Goal: Task Accomplishment & Management: Complete application form

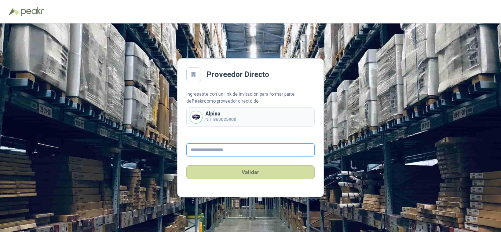
click at [216, 149] on input "text" at bounding box center [250, 149] width 128 height 13
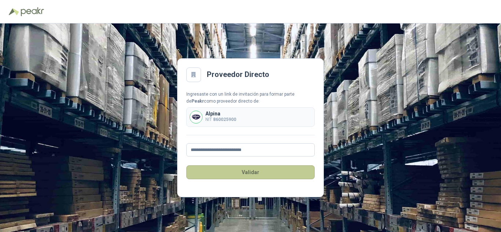
click at [225, 175] on button "Validar" at bounding box center [250, 172] width 128 height 14
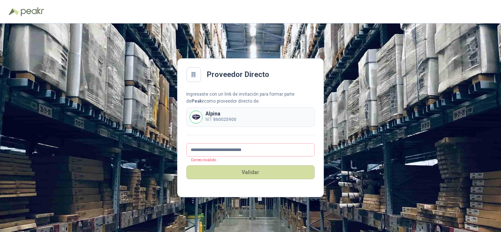
click at [269, 114] on div "Alpina NIT 860025900" at bounding box center [250, 117] width 128 height 19
click at [177, 109] on div "**********" at bounding box center [250, 127] width 501 height 209
click at [228, 109] on div "Alpina NIT 860025900" at bounding box center [250, 117] width 128 height 19
click at [246, 100] on div "Ingresaste con un link de invitación para formar parte de Peakr como proveedor …" at bounding box center [250, 98] width 128 height 14
click at [228, 157] on div "Validar" at bounding box center [250, 173] width 128 height 32
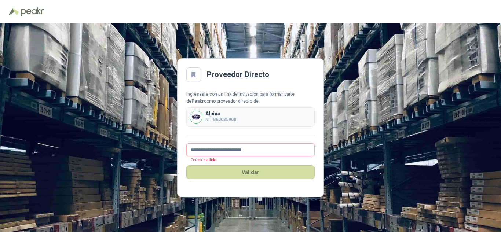
click at [228, 146] on input "**********" at bounding box center [250, 149] width 128 height 13
click at [271, 141] on div "**********" at bounding box center [250, 124] width 128 height 66
click at [265, 147] on input "**********" at bounding box center [250, 149] width 128 height 13
click at [207, 150] on input "**********" at bounding box center [250, 149] width 128 height 13
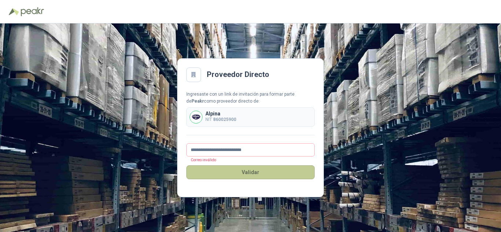
click at [257, 175] on button "Validar" at bounding box center [250, 172] width 128 height 14
click at [258, 174] on button "Validar" at bounding box center [250, 172] width 128 height 14
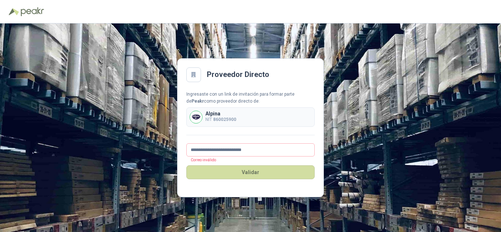
drag, startPoint x: 239, startPoint y: 105, endPoint x: 238, endPoint y: 110, distance: 4.6
click at [240, 106] on div "Ingresaste con un link de invitación para formar parte de Peakr como proveedor …" at bounding box center [250, 109] width 128 height 36
click at [238, 110] on div "Alpina NIT 860025900" at bounding box center [250, 117] width 128 height 19
drag, startPoint x: 241, startPoint y: 147, endPoint x: 175, endPoint y: 152, distance: 66.6
click at [175, 152] on div "**********" at bounding box center [250, 127] width 501 height 209
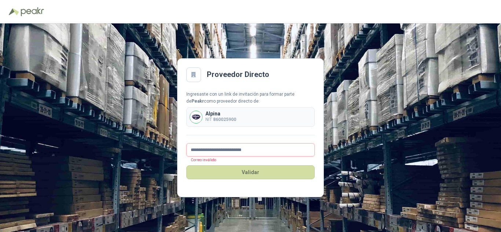
click at [258, 151] on input "**********" at bounding box center [250, 149] width 128 height 13
type input "**********"
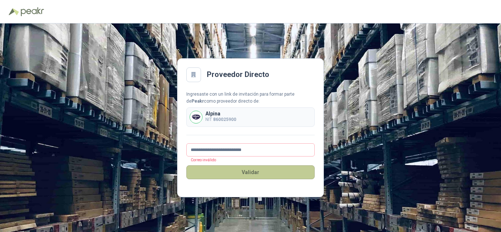
click at [246, 176] on button "Validar" at bounding box center [250, 172] width 128 height 14
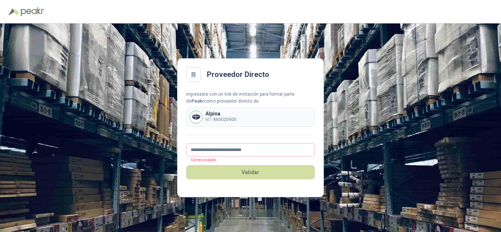
click at [241, 114] on div "Alpina NIT 860025900" at bounding box center [250, 117] width 128 height 19
click at [215, 115] on p "Alpina" at bounding box center [220, 113] width 31 height 5
click at [201, 164] on div "Validar" at bounding box center [250, 173] width 128 height 32
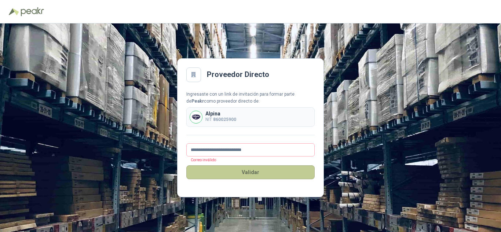
click at [230, 170] on button "Validar" at bounding box center [250, 172] width 128 height 14
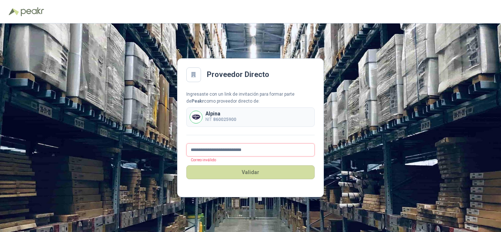
click at [261, 150] on input "**********" at bounding box center [250, 149] width 128 height 13
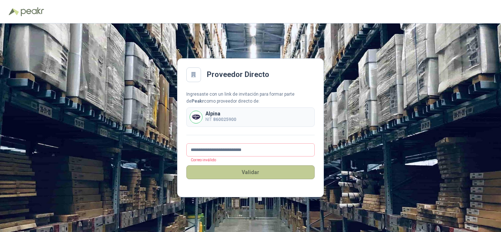
click at [257, 167] on button "Validar" at bounding box center [250, 172] width 128 height 14
click at [252, 174] on button "Validar" at bounding box center [250, 172] width 128 height 14
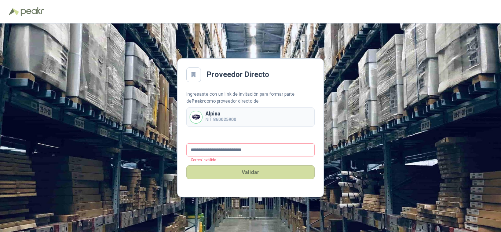
click at [223, 123] on div "Alpina NIT 860025900" at bounding box center [250, 117] width 128 height 19
click at [193, 118] on img at bounding box center [196, 117] width 12 height 12
click at [192, 117] on img at bounding box center [196, 117] width 12 height 12
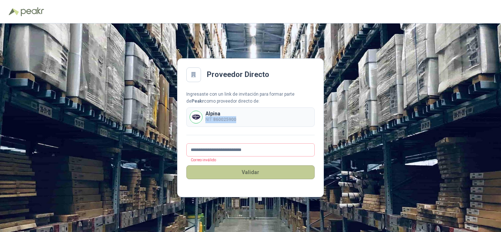
click at [207, 166] on button "Validar" at bounding box center [250, 172] width 128 height 14
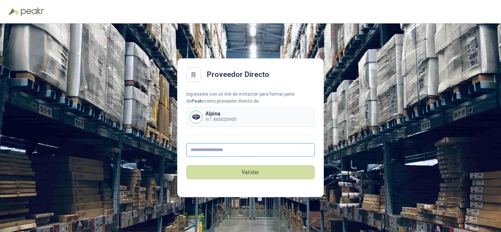
click at [224, 149] on input "text" at bounding box center [250, 149] width 128 height 13
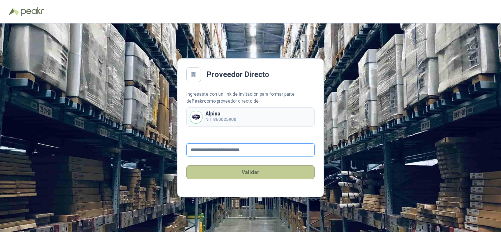
type input "**********"
click at [222, 172] on button "Validar" at bounding box center [250, 172] width 128 height 14
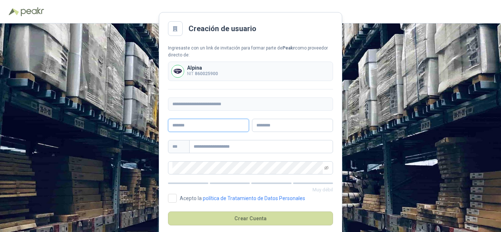
click at [197, 126] on input "text" at bounding box center [208, 125] width 81 height 13
type input "******"
click at [275, 126] on input "text" at bounding box center [292, 125] width 81 height 13
type input "*******"
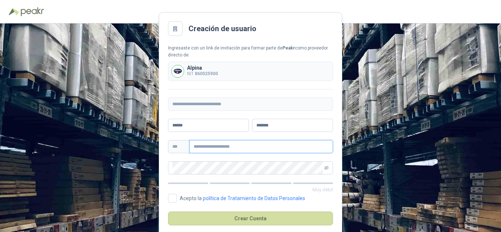
click at [215, 149] on input "text" at bounding box center [261, 146] width 144 height 13
type input "**********"
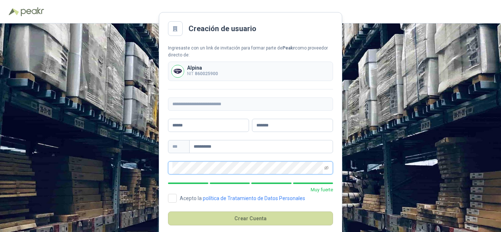
scroll to position [11, 0]
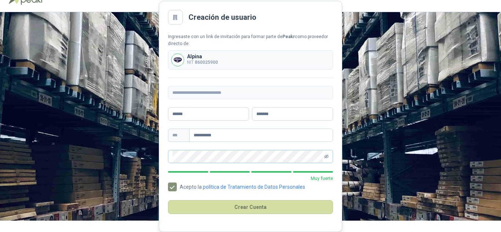
click at [327, 157] on icon "eye-invisible" at bounding box center [326, 156] width 4 height 4
click at [164, 157] on main "**********" at bounding box center [250, 116] width 183 height 231
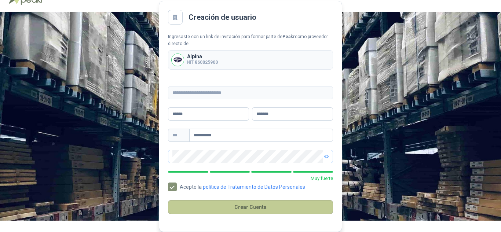
click at [254, 207] on button "Crear Cuenta" at bounding box center [250, 207] width 165 height 14
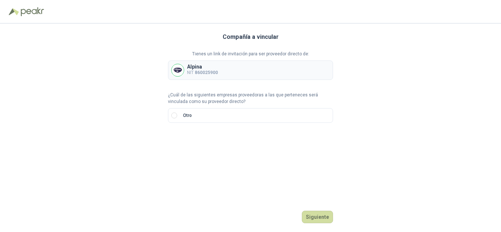
click at [200, 70] on b "860025900" at bounding box center [206, 72] width 23 height 5
click at [314, 216] on button "Siguiente" at bounding box center [317, 217] width 31 height 12
click at [177, 112] on label "Otro" at bounding box center [250, 115] width 165 height 15
click at [186, 143] on input "search" at bounding box center [180, 140] width 17 height 11
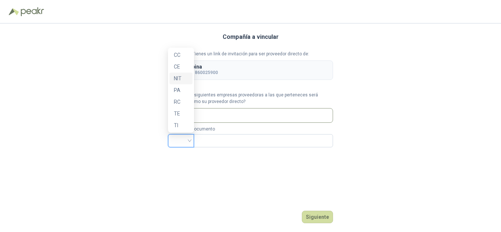
click at [179, 81] on div "NIT" at bounding box center [181, 78] width 14 height 8
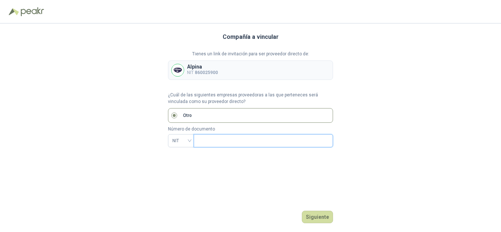
click at [223, 139] on input "text" at bounding box center [262, 141] width 129 height 12
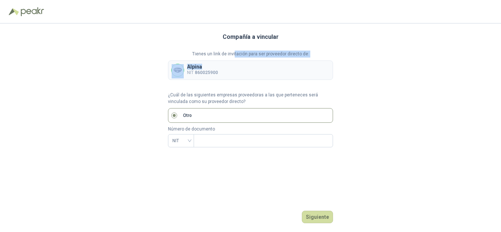
drag, startPoint x: 235, startPoint y: 57, endPoint x: 230, endPoint y: 71, distance: 15.2
click at [233, 65] on div "Tienes un link de invitación para ser proveedor directo de: Alpina NIT 860025900" at bounding box center [250, 65] width 165 height 29
click at [230, 71] on div "Alpina NIT 860025900" at bounding box center [250, 70] width 165 height 19
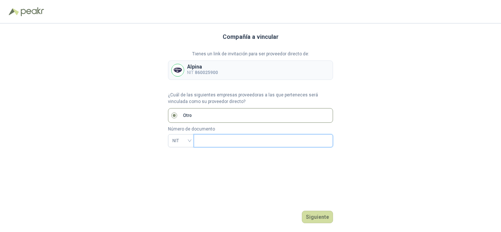
click at [232, 135] on input "text" at bounding box center [262, 141] width 129 height 12
drag, startPoint x: 206, startPoint y: 138, endPoint x: 182, endPoint y: 138, distance: 24.2
click at [182, 138] on div "NIT *** - 8" at bounding box center [250, 140] width 165 height 13
type input "*********"
click at [318, 218] on button "Siguiente" at bounding box center [317, 217] width 31 height 12
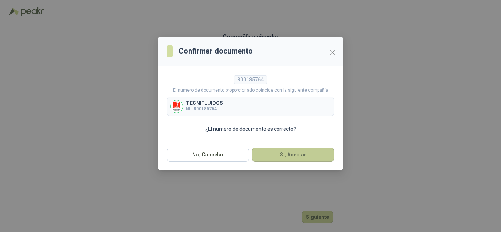
click at [295, 158] on button "Si, Aceptar" at bounding box center [293, 155] width 82 height 14
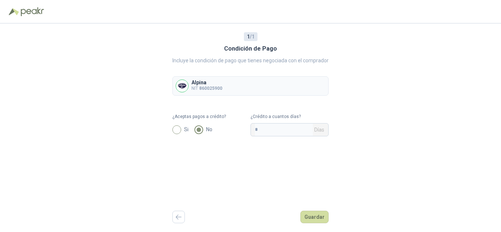
click at [182, 128] on span "Si" at bounding box center [186, 129] width 10 height 8
drag, startPoint x: 267, startPoint y: 133, endPoint x: 223, endPoint y: 128, distance: 44.3
click at [223, 128] on form "¿Aceptas pagos a crédito? Si No ¿Crédito a cuantos días? * Días" at bounding box center [250, 124] width 156 height 23
click at [335, 178] on div "1 / 1 Condición de Pago Incluye la condición de pago que tienes negociada con e…" at bounding box center [250, 127] width 501 height 209
drag, startPoint x: 288, startPoint y: 135, endPoint x: 200, endPoint y: 123, distance: 88.8
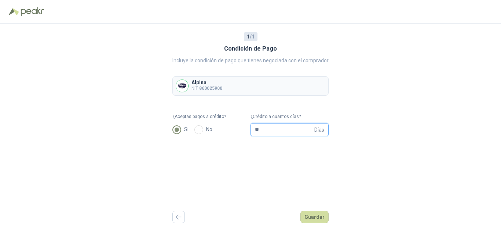
click at [200, 123] on form "¿Aceptas pagos a crédito? Si No ¿Crédito a cuantos días? ** Días" at bounding box center [250, 124] width 156 height 23
type input "**"
click at [253, 181] on div "1 / 1 Condición de Pago Incluye la condición de pago que tienes negociada con e…" at bounding box center [250, 127] width 156 height 209
click at [312, 217] on button "Guardar" at bounding box center [315, 217] width 28 height 12
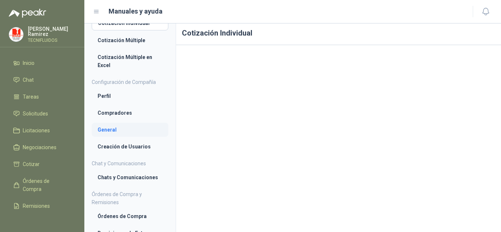
scroll to position [37, 0]
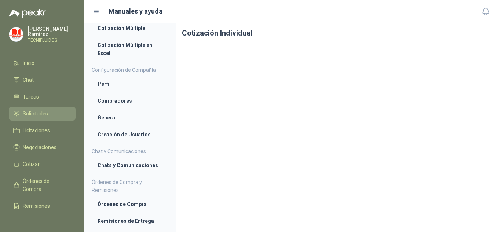
click at [36, 112] on span "Solicitudes" at bounding box center [35, 114] width 25 height 8
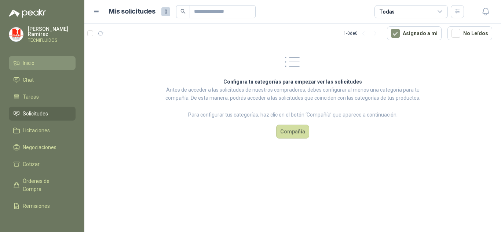
click at [32, 60] on span "Inicio" at bounding box center [29, 63] width 12 height 8
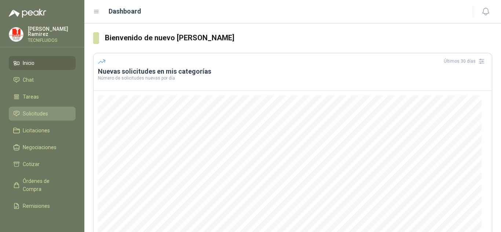
click at [43, 112] on span "Solicitudes" at bounding box center [35, 114] width 25 height 8
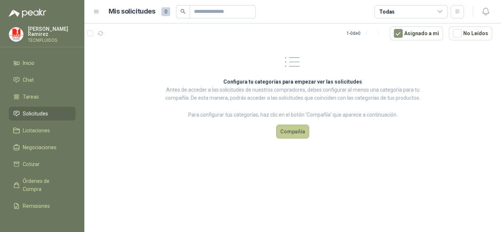
click at [290, 130] on button "Compañía" at bounding box center [292, 132] width 33 height 14
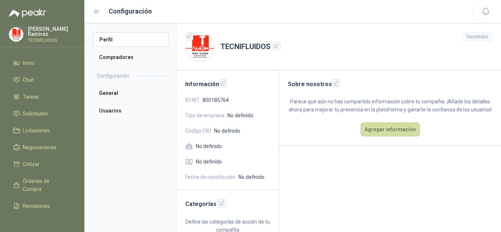
scroll to position [11, 0]
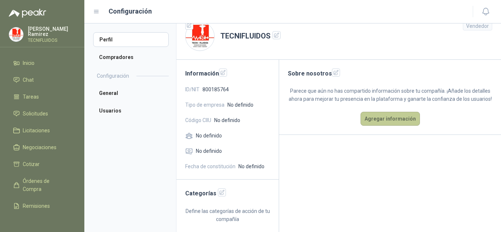
click at [384, 126] on button "Agregar información" at bounding box center [390, 119] width 59 height 14
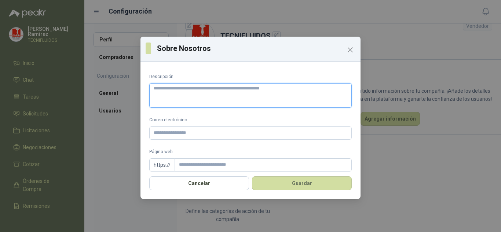
click at [208, 98] on textarea "Descripción" at bounding box center [250, 95] width 203 height 25
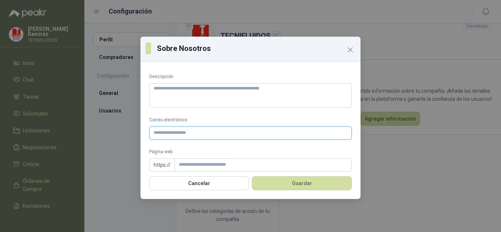
click at [192, 134] on input "Correo electrónico" at bounding box center [250, 133] width 203 height 13
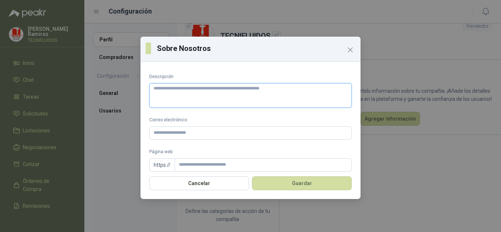
click at [183, 103] on textarea "Descripción" at bounding box center [250, 95] width 203 height 25
click at [183, 101] on textarea "Descripción" at bounding box center [250, 95] width 203 height 25
type textarea "*"
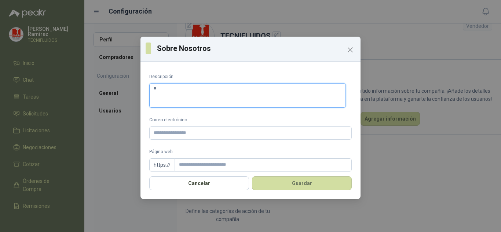
paste textarea "**********"
type textarea "**********"
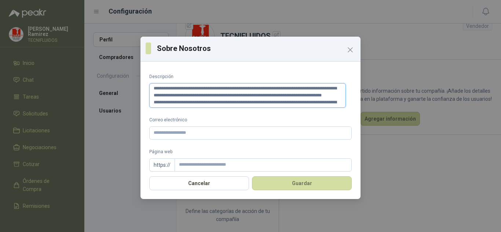
scroll to position [4, 0]
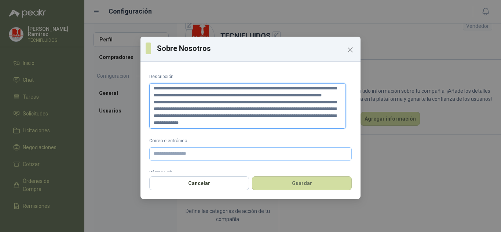
type textarea "**********"
click at [189, 154] on input "Correo electrónico" at bounding box center [250, 154] width 203 height 13
type input "*"
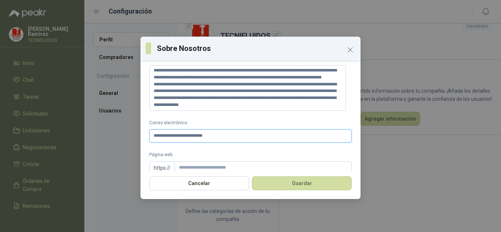
scroll to position [26, 0]
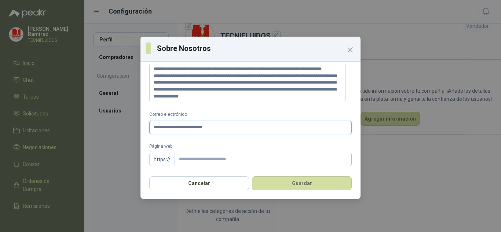
type input "**********"
click at [205, 155] on div "Página web https://" at bounding box center [250, 154] width 203 height 23
click at [203, 163] on input "Página web" at bounding box center [263, 159] width 177 height 13
paste input "**********"
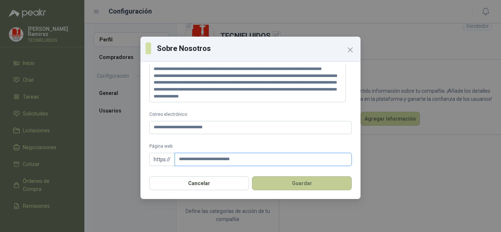
type input "**********"
click at [291, 184] on button "Guardar" at bounding box center [302, 183] width 100 height 14
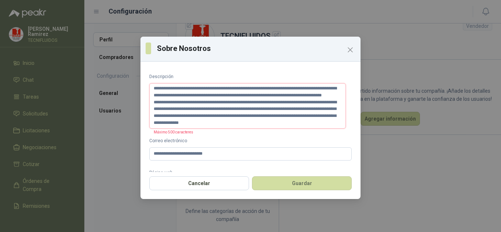
scroll to position [7, 0]
drag, startPoint x: 246, startPoint y: 122, endPoint x: 152, endPoint y: 103, distance: 95.9
click at [152, 103] on textarea "**********" at bounding box center [247, 106] width 197 height 46
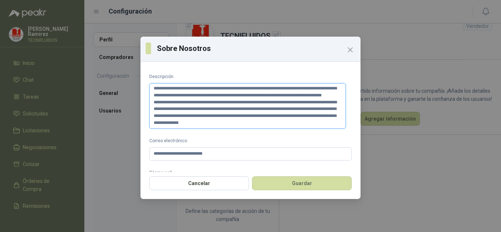
type textarea "**********"
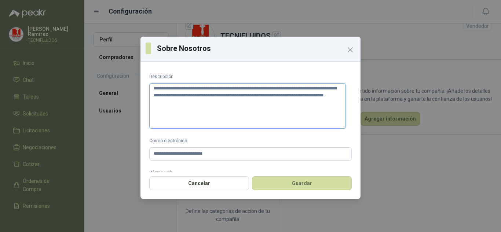
scroll to position [0, 0]
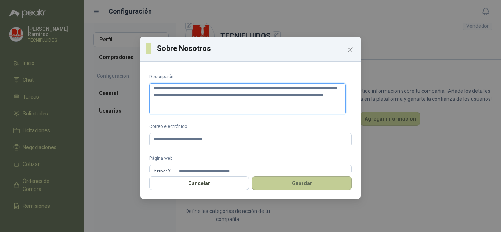
type textarea "**********"
click at [303, 187] on button "Guardar" at bounding box center [302, 183] width 100 height 14
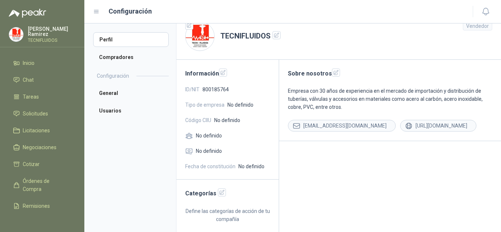
drag, startPoint x: 210, startPoint y: 195, endPoint x: 219, endPoint y: 193, distance: 9.4
click at [210, 195] on h2 "Categorías" at bounding box center [227, 194] width 85 height 10
click at [220, 192] on icon "button" at bounding box center [222, 193] width 6 height 6
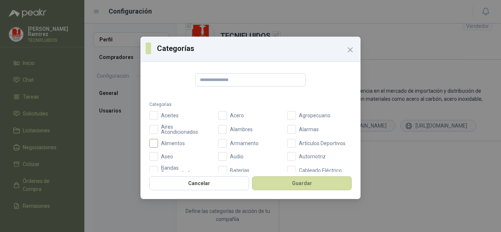
click at [158, 146] on span "Alimentos" at bounding box center [173, 143] width 30 height 5
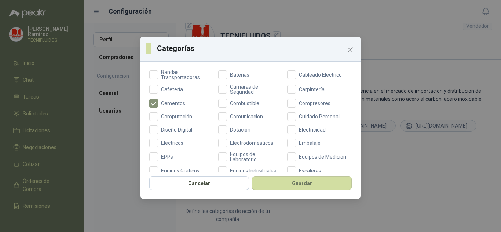
scroll to position [110, 0]
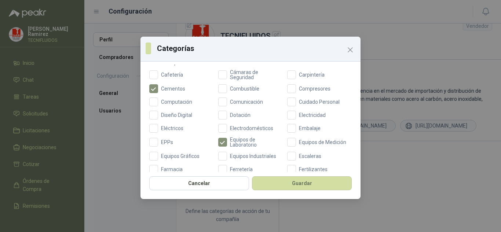
click at [281, 143] on div "Aceites Acero Agropecuario Aires Acondicionados Alambres Alarmas Alimentos Arma…" at bounding box center [250, 181] width 203 height 361
drag, startPoint x: 362, startPoint y: 109, endPoint x: 362, endPoint y: 115, distance: 6.2
click at [362, 115] on div "Categorías Categorías Aceites Acero Agropecuario Aires Acondicionados Alambres …" at bounding box center [250, 116] width 501 height 232
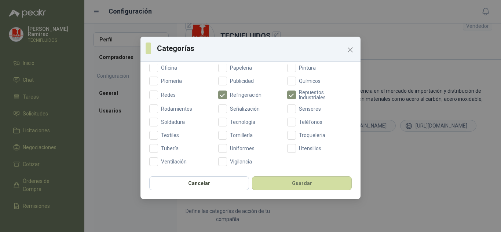
scroll to position [313, 0]
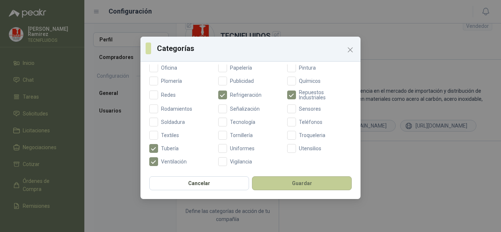
click at [299, 186] on button "Guardar" at bounding box center [302, 183] width 100 height 14
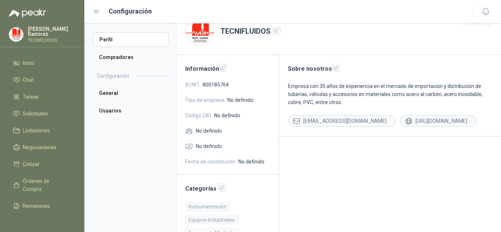
scroll to position [0, 0]
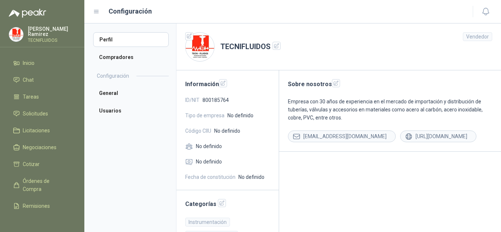
click at [216, 88] on h2 "Información" at bounding box center [227, 84] width 85 height 10
click at [221, 85] on icon "button" at bounding box center [223, 83] width 6 height 6
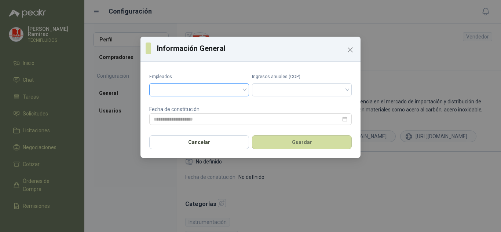
click at [200, 85] on input "search" at bounding box center [199, 89] width 91 height 11
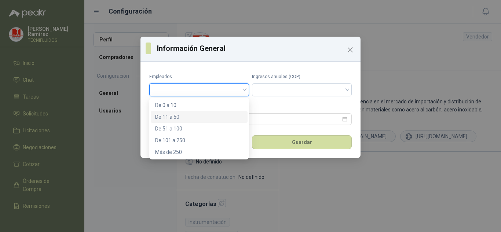
click at [191, 116] on div "De 11 a 50" at bounding box center [199, 117] width 88 height 8
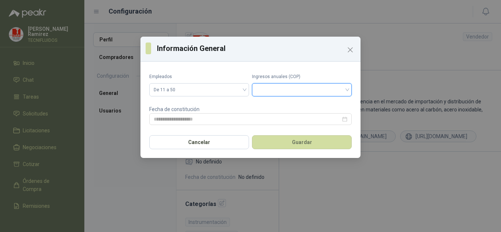
click at [304, 92] on input "search" at bounding box center [301, 89] width 91 height 11
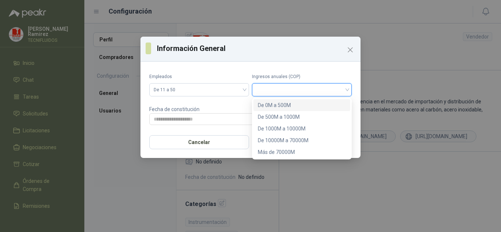
click at [304, 92] on input "search" at bounding box center [301, 89] width 91 height 11
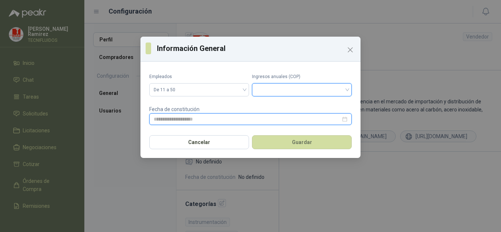
click at [189, 119] on input at bounding box center [247, 119] width 187 height 8
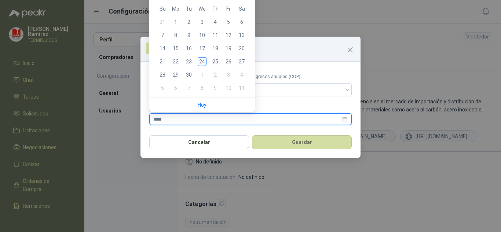
type input "****"
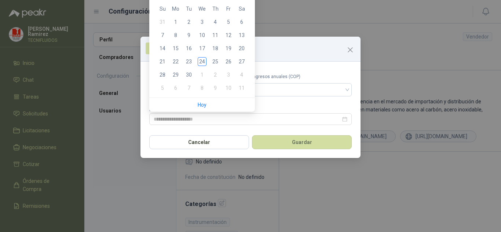
click at [203, 126] on div "Empleados De 11 a 50 Ingresos anuales (COP) Fecha de constitución" at bounding box center [251, 98] width 220 height 66
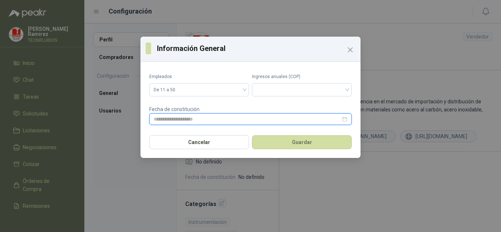
click at [224, 117] on input at bounding box center [247, 119] width 187 height 8
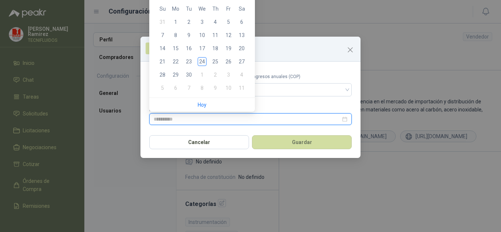
type input "**********"
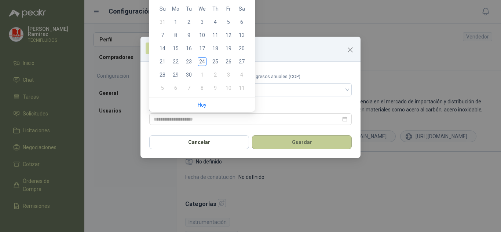
click at [307, 140] on button "Guardar" at bounding box center [302, 142] width 100 height 14
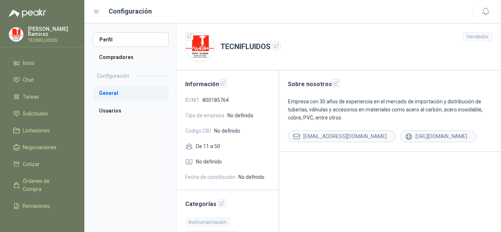
click at [106, 93] on li "General" at bounding box center [131, 93] width 76 height 15
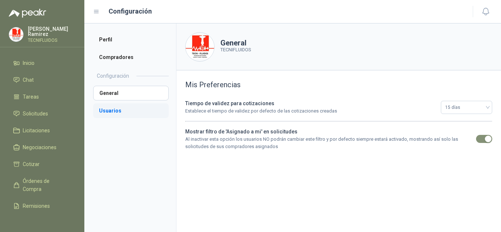
click at [108, 110] on li "Usuarios" at bounding box center [131, 110] width 76 height 15
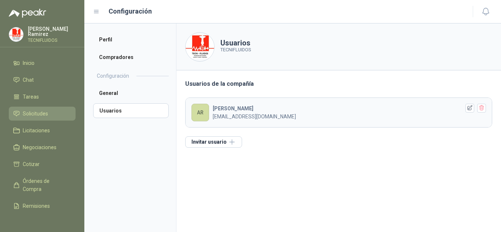
click at [30, 110] on span "Solicitudes" at bounding box center [35, 114] width 25 height 8
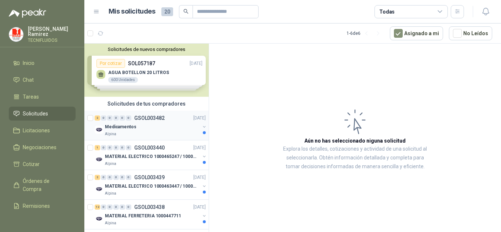
scroll to position [70, 0]
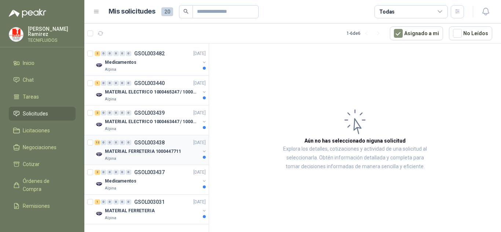
click at [142, 148] on p "MATERIAL FERRETERIA 1000447711" at bounding box center [143, 151] width 76 height 7
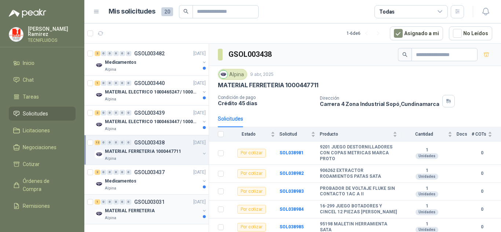
click at [129, 207] on div "MATERIAL FERRETERIA" at bounding box center [152, 211] width 95 height 9
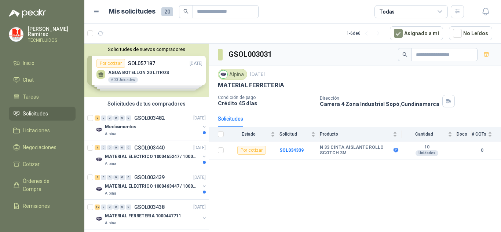
click at [176, 73] on div "Solicitudes de nuevos compradores Por cotizar SOL057187 [DATE] AGUA BOTELLON 20…" at bounding box center [146, 70] width 124 height 53
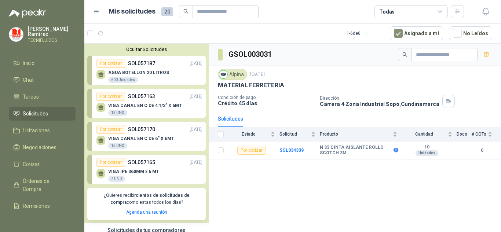
click at [136, 170] on p "VIGA IPE 360MM x 6 MT" at bounding box center [133, 171] width 51 height 5
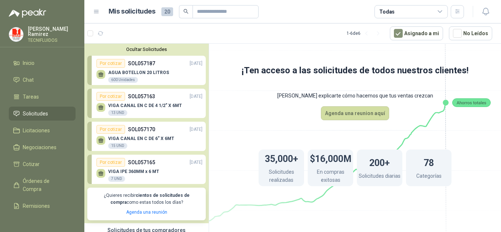
click at [134, 163] on p "SOL057165" at bounding box center [141, 163] width 27 height 8
click at [136, 161] on p "SOL057165" at bounding box center [141, 163] width 27 height 8
click at [145, 159] on p "SOL057165" at bounding box center [141, 163] width 27 height 8
click at [153, 136] on div "VIGA CANAL EN C DE 6” X 6MT 15 UND" at bounding box center [150, 141] width 106 height 15
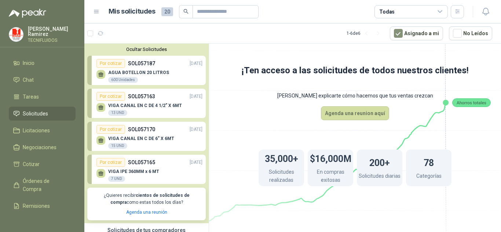
click at [154, 65] on p "SOL057187" at bounding box center [141, 63] width 27 height 8
click at [123, 73] on p "AGUA BOTELLON 20 LITROS" at bounding box center [138, 72] width 61 height 5
click at [146, 117] on link "Por cotizar SOL057163 [DATE] VIGA CANAL EN C DE 4 1/2” X 6MT 13 UND" at bounding box center [146, 103] width 119 height 29
click at [151, 108] on p "VIGA CANAL EN C DE 4 1/2” X 6MT" at bounding box center [145, 105] width 74 height 5
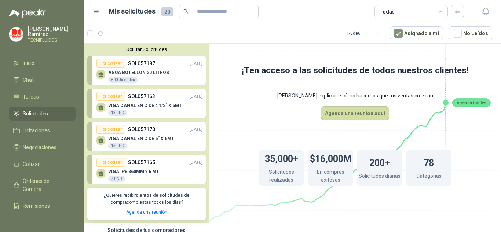
click at [106, 97] on div "Por cotizar" at bounding box center [111, 96] width 29 height 9
click at [51, 110] on li "Solicitudes" at bounding box center [42, 114] width 58 height 8
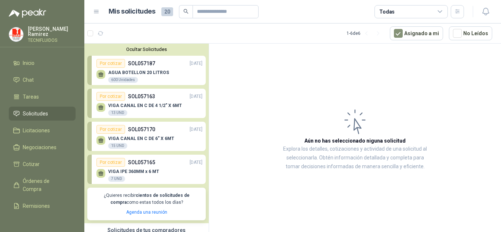
click at [48, 113] on span "Solicitudes" at bounding box center [35, 114] width 25 height 8
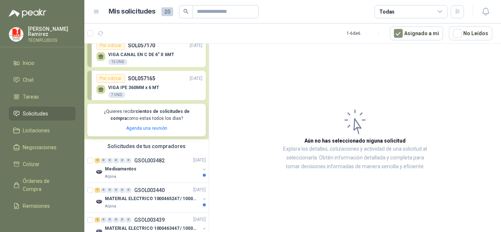
scroll to position [113, 0]
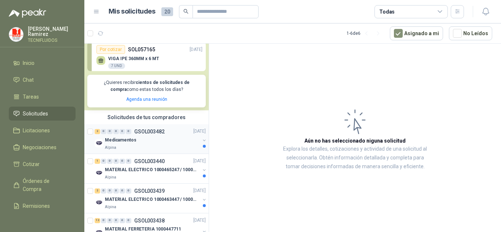
click at [132, 149] on div "Alpina" at bounding box center [152, 148] width 95 height 6
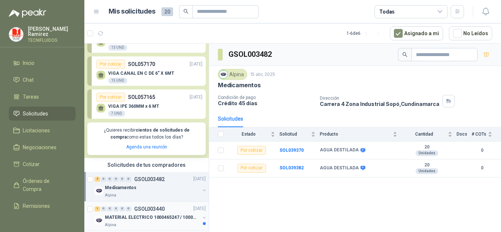
scroll to position [73, 0]
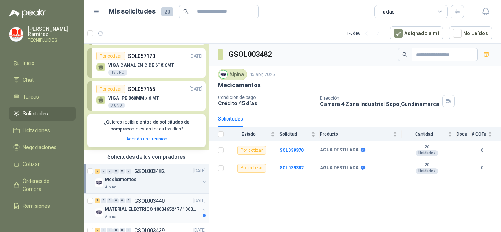
click at [134, 205] on div "1 0 0 0 0 0 GSOL003440 [DATE]" at bounding box center [151, 201] width 113 height 9
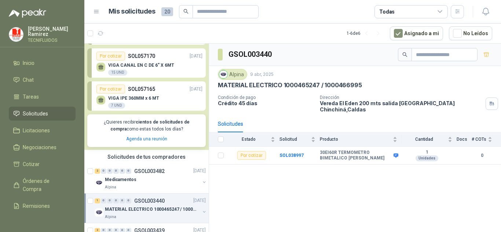
scroll to position [110, 0]
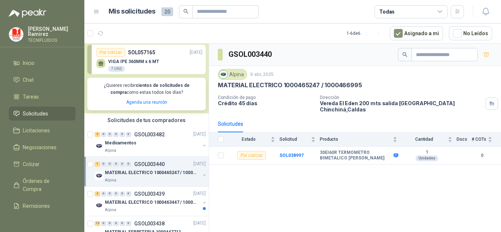
click at [134, 205] on p "MATERIAL ELECTRICO 1000463447 / 1000465800" at bounding box center [150, 202] width 91 height 7
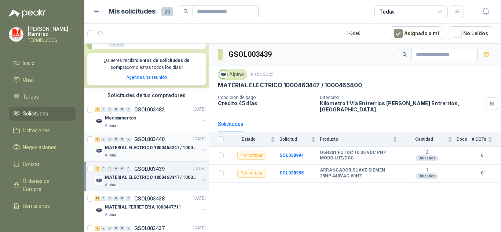
scroll to position [147, 0]
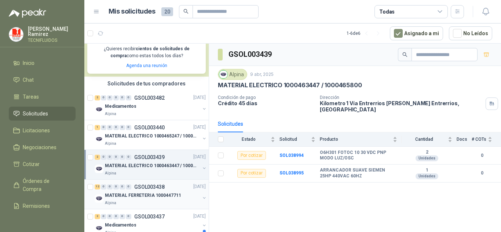
click at [134, 204] on div "Alpina" at bounding box center [152, 203] width 95 height 6
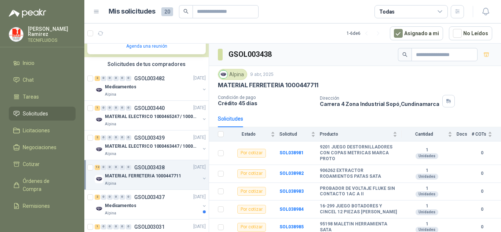
scroll to position [183, 0]
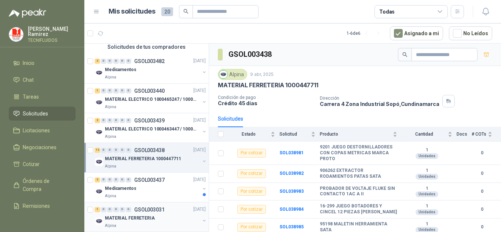
click at [133, 212] on div "1 0 0 0 0 0 GSOL003031" at bounding box center [130, 209] width 70 height 5
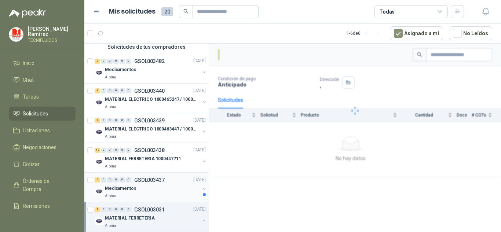
click at [143, 190] on div "Medicamentos" at bounding box center [152, 189] width 95 height 9
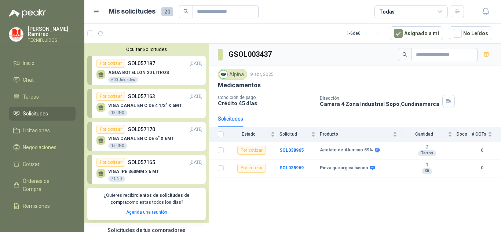
click at [143, 178] on div "VIGA IPE 360MM x 6 MT 7 UND" at bounding box center [133, 175] width 51 height 13
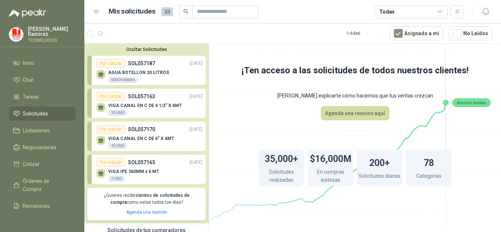
click at [148, 172] on p "VIGA IPE 360MM x 6 MT" at bounding box center [133, 171] width 51 height 5
click at [109, 137] on p "VIGA CANAL EN C DE 6” X 6MT" at bounding box center [141, 138] width 66 height 5
click at [169, 129] on div "Por cotizar SOL057170 [DATE]" at bounding box center [150, 129] width 106 height 9
click at [159, 99] on div "Por cotizar SOL057163 [DATE]" at bounding box center [150, 96] width 106 height 9
click at [165, 71] on div "AGUA BOTELLON 20 LITROS 600 Unidades" at bounding box center [150, 75] width 106 height 15
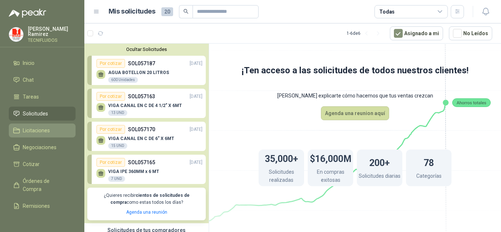
click at [46, 129] on span "Licitaciones" at bounding box center [36, 131] width 27 height 8
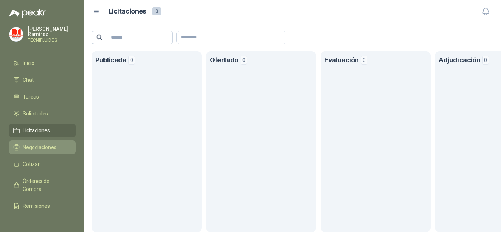
click at [46, 147] on span "Negociaciones" at bounding box center [40, 147] width 34 height 8
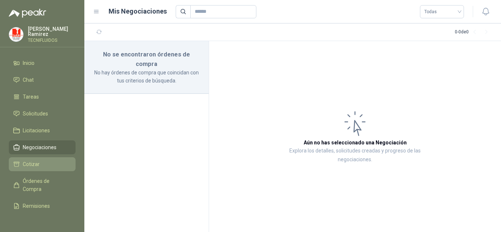
click at [37, 164] on span "Cotizar" at bounding box center [31, 164] width 17 height 8
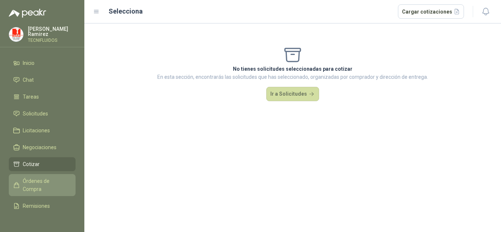
click at [53, 183] on span "Órdenes de Compra" at bounding box center [46, 185] width 46 height 16
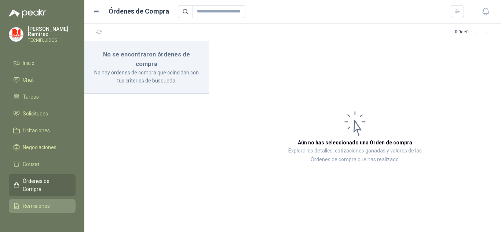
click at [44, 203] on span "Remisiones" at bounding box center [36, 206] width 27 height 8
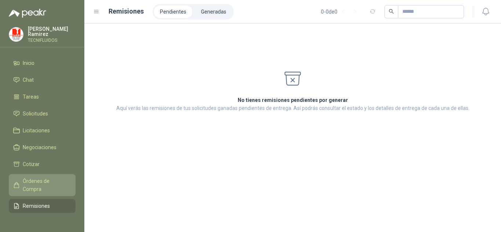
click at [53, 190] on span "Órdenes de Compra" at bounding box center [46, 185] width 46 height 16
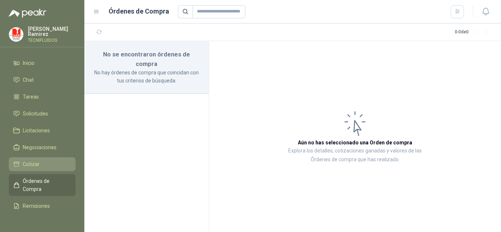
click at [50, 167] on link "Cotizar" at bounding box center [42, 164] width 67 height 14
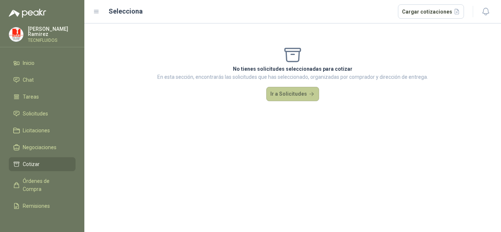
click at [302, 97] on button "Ir a Solicitudes" at bounding box center [292, 94] width 53 height 15
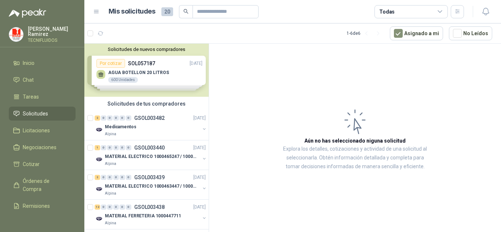
click at [182, 65] on div "Solicitudes de nuevos compradores Por cotizar SOL057187 [DATE] AGUA BOTELLON 20…" at bounding box center [146, 70] width 124 height 53
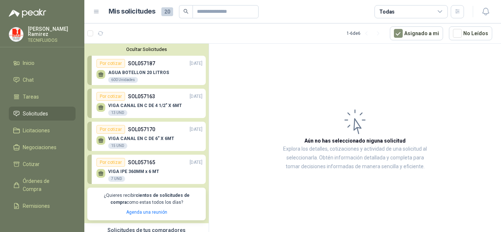
click at [191, 95] on p "[DATE]" at bounding box center [196, 96] width 13 height 7
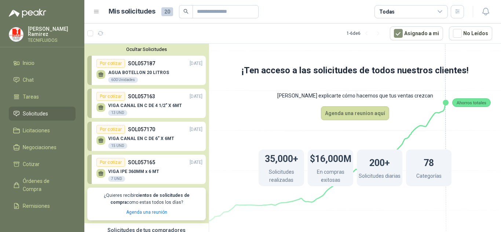
click at [121, 111] on div "13 UND" at bounding box center [117, 113] width 19 height 6
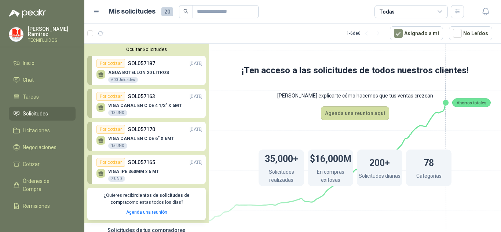
click at [121, 111] on div "13 UND" at bounding box center [117, 113] width 19 height 6
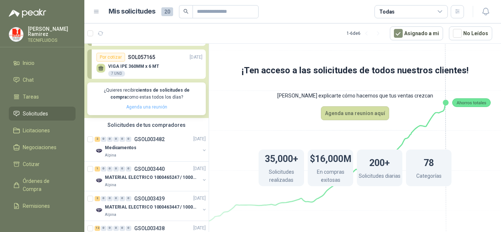
scroll to position [110, 0]
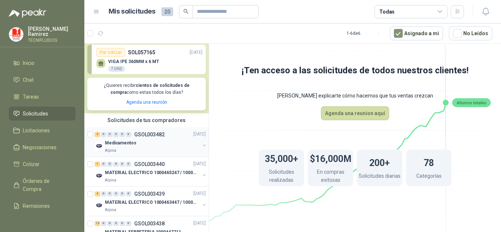
click at [153, 147] on div "Medicamentos" at bounding box center [152, 143] width 95 height 9
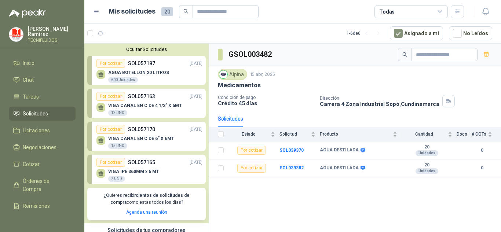
click at [111, 134] on div "Por cotizar" at bounding box center [111, 129] width 29 height 9
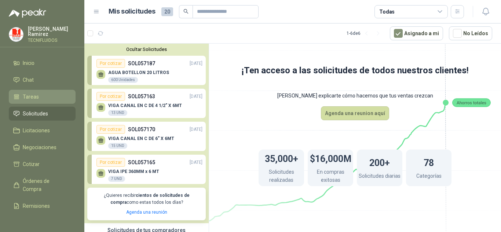
click at [41, 101] on link "Tareas" at bounding box center [42, 97] width 67 height 14
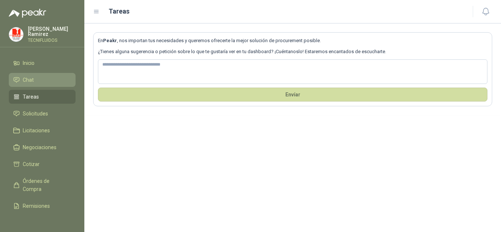
click at [52, 80] on li "Chat" at bounding box center [42, 80] width 58 height 8
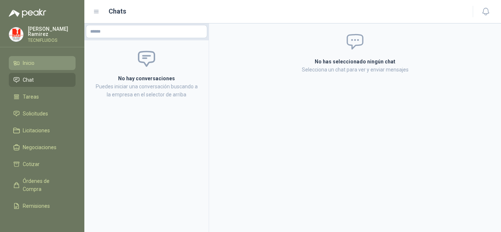
click at [40, 63] on li "Inicio" at bounding box center [42, 63] width 58 height 8
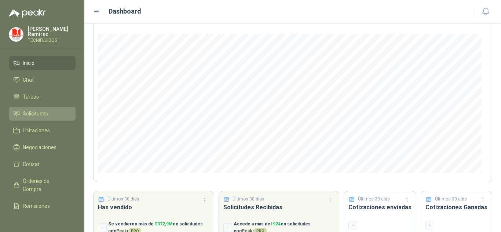
click at [45, 114] on span "Solicitudes" at bounding box center [35, 114] width 25 height 8
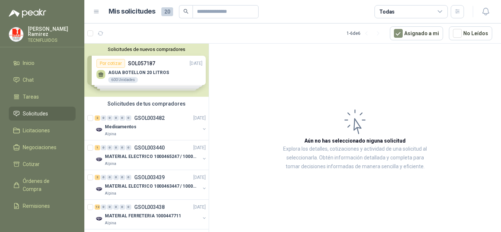
click at [163, 11] on span "20" at bounding box center [167, 11] width 12 height 9
click at [165, 11] on span "20" at bounding box center [167, 11] width 12 height 9
click at [385, 21] on header "Mis solicitudes 20 Todas" at bounding box center [292, 11] width 417 height 23
click at [405, 9] on div "Todas" at bounding box center [411, 11] width 73 height 13
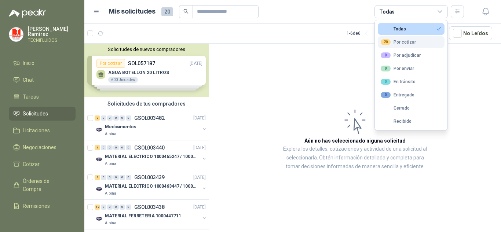
click at [401, 42] on div "20 Por cotizar" at bounding box center [398, 42] width 35 height 6
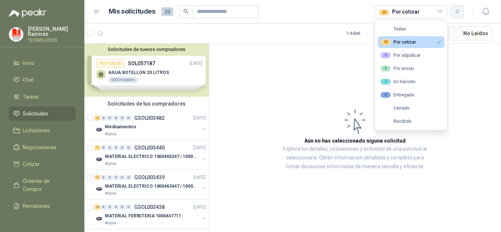
click at [459, 15] on button "button" at bounding box center [457, 11] width 13 height 13
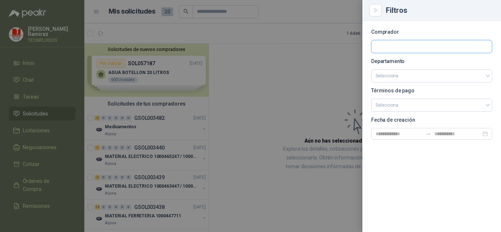
click at [429, 46] on input "text" at bounding box center [432, 46] width 120 height 12
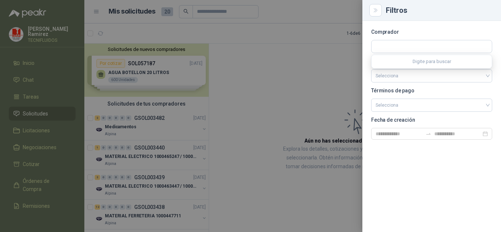
click at [450, 86] on section "Comprador Departamento Selecciona Términos de pago Selecciona Fecha de creación" at bounding box center [431, 85] width 121 height 110
click at [449, 79] on input "search" at bounding box center [432, 76] width 112 height 12
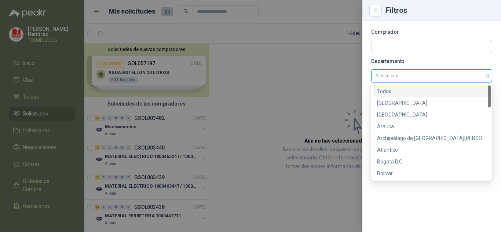
click at [429, 83] on section "Comprador Departamento Selecciona Términos de pago Selecciona Fecha de creación" at bounding box center [431, 85] width 121 height 110
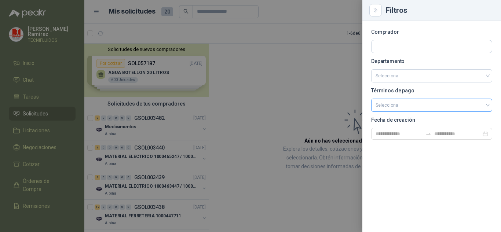
click at [409, 100] on input "search" at bounding box center [432, 104] width 112 height 11
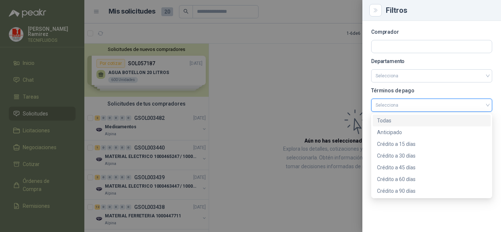
click at [406, 122] on div "Todas" at bounding box center [431, 121] width 109 height 8
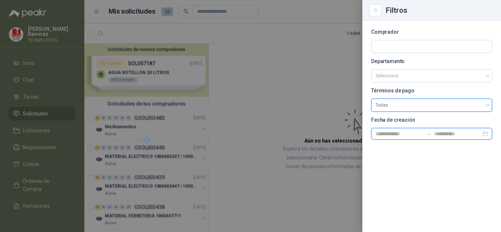
click at [402, 133] on input at bounding box center [399, 134] width 47 height 8
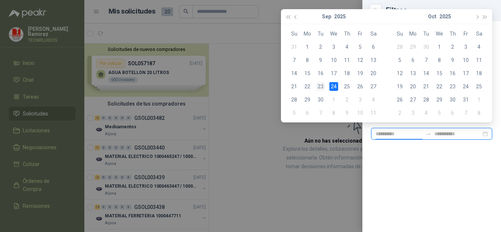
type input "**********"
click at [321, 86] on div "23" at bounding box center [320, 86] width 9 height 9
type input "**********"
click at [331, 87] on div "24" at bounding box center [334, 86] width 9 height 9
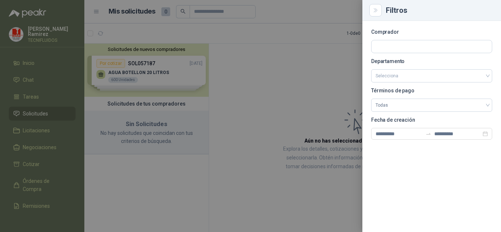
click at [253, 72] on div at bounding box center [250, 116] width 501 height 232
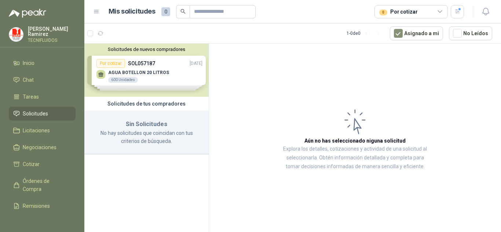
click at [177, 83] on div "Solicitudes de nuevos compradores Por cotizar SOL057187 [DATE] AGUA BOTELLON 20…" at bounding box center [146, 70] width 124 height 53
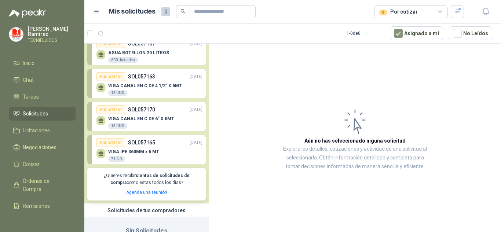
scroll to position [37, 0]
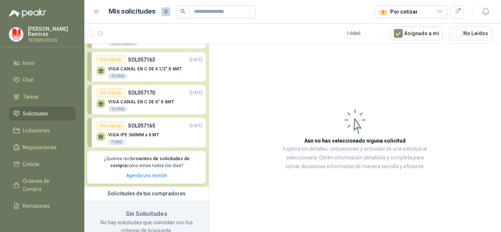
click at [31, 111] on span "Solicitudes" at bounding box center [35, 114] width 25 height 8
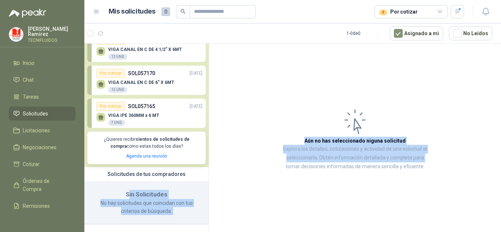
drag, startPoint x: 126, startPoint y: 194, endPoint x: 223, endPoint y: 217, distance: 100.0
click at [223, 217] on div "Ocultar Solicitudes Por cotizar SOL057187 [DATE] AGUA BOTELLON 20 LITROS 600 Un…" at bounding box center [292, 139] width 417 height 192
click at [188, 206] on p "No hay solicitudes que coincidan con tus criterios de búsqueda." at bounding box center [146, 207] width 107 height 16
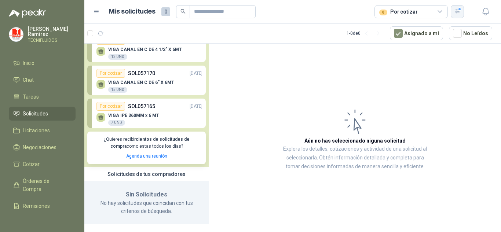
click at [457, 14] on icon "button" at bounding box center [458, 11] width 6 height 6
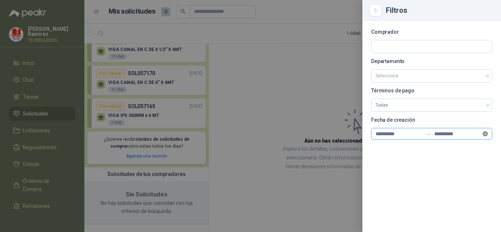
click at [488, 133] on icon "close-circle" at bounding box center [485, 133] width 5 height 5
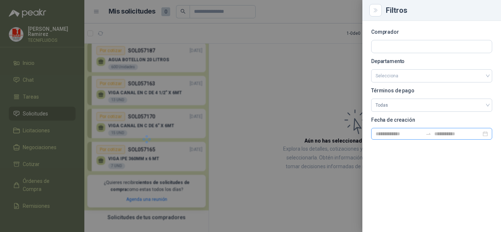
click at [280, 102] on div at bounding box center [250, 116] width 501 height 232
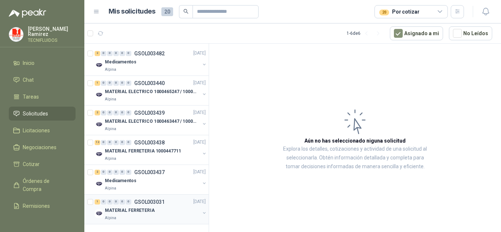
scroll to position [161, 0]
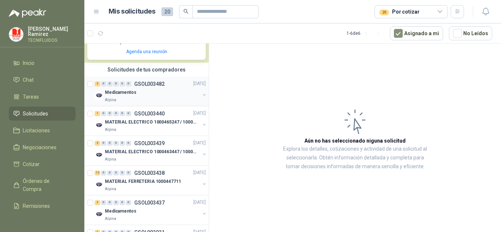
click at [148, 87] on p "GSOL003482" at bounding box center [149, 83] width 30 height 5
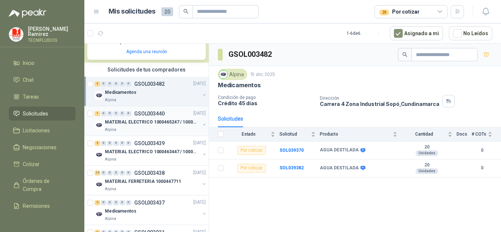
click at [143, 124] on p "MATERIAL ELECTRICO 1000465247 / 1000466995" at bounding box center [150, 122] width 91 height 7
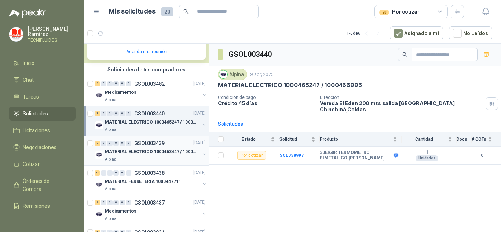
click at [139, 156] on div "MATERIAL ELECTRICO 1000463447 / 1000465800" at bounding box center [152, 152] width 95 height 9
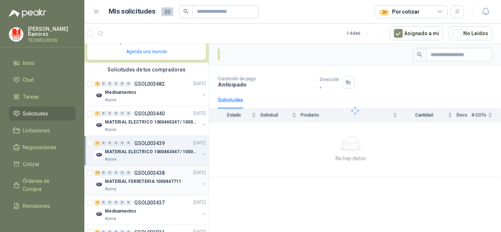
click at [144, 174] on p "GSOL003438" at bounding box center [149, 173] width 30 height 5
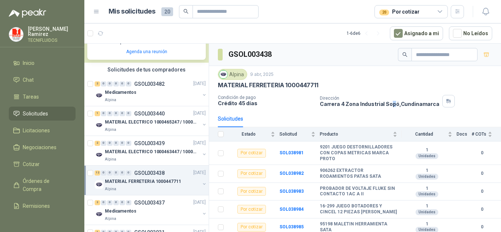
drag, startPoint x: 391, startPoint y: 106, endPoint x: 386, endPoint y: 106, distance: 5.5
click at [386, 106] on p "Carrera 4 Zona Industrial Sopó , [GEOGRAPHIC_DATA]" at bounding box center [380, 104] width 120 height 6
drag, startPoint x: 314, startPoint y: 101, endPoint x: 426, endPoint y: 102, distance: 111.2
click at [426, 102] on div "Condición de pago Crédito 45 días Dirección Carrera 4 Zona Industrial Sopó , [G…" at bounding box center [355, 101] width 274 height 12
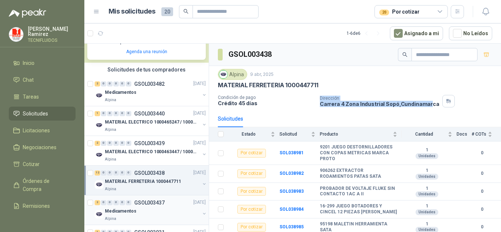
click at [141, 203] on p "GSOL003437" at bounding box center [149, 202] width 30 height 5
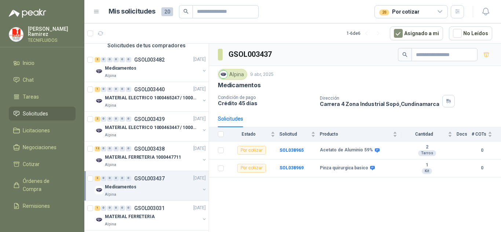
scroll to position [197, 0]
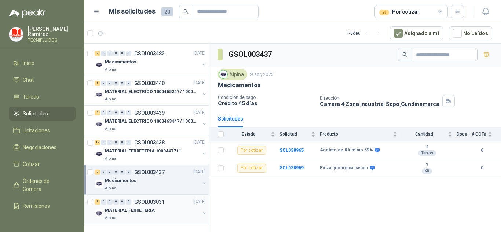
click at [145, 207] on div "MATERIAL FERRETERIA" at bounding box center [152, 211] width 95 height 9
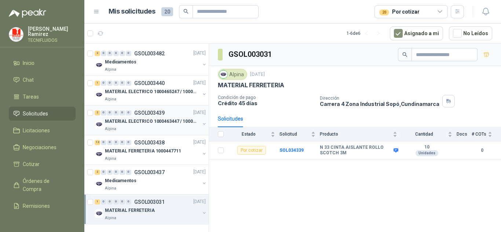
click at [155, 127] on div "2 0 0 0 0 0 GSOL003439 [DATE] MATERIAL ELECTRICO 1000463447 / 1000465800 Alpina" at bounding box center [146, 121] width 124 height 30
click at [155, 120] on div "MATERIAL ELECTRICO 1000463447 / 1000465800" at bounding box center [152, 121] width 95 height 9
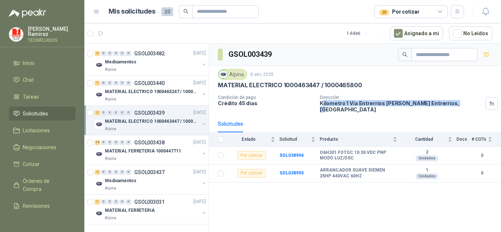
drag, startPoint x: 323, startPoint y: 103, endPoint x: 445, endPoint y: 104, distance: 122.2
click at [445, 104] on p "Kilometro 1 Vía Entrerrios [PERSON_NAME] , [GEOGRAPHIC_DATA]" at bounding box center [401, 106] width 163 height 12
click at [35, 127] on span "Licitaciones" at bounding box center [36, 131] width 27 height 8
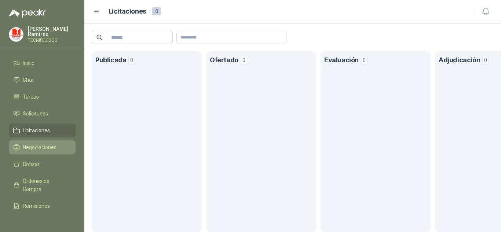
click at [43, 152] on link "Negociaciones" at bounding box center [42, 148] width 67 height 14
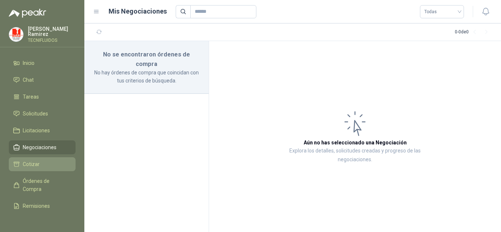
click at [33, 162] on span "Cotizar" at bounding box center [31, 164] width 17 height 8
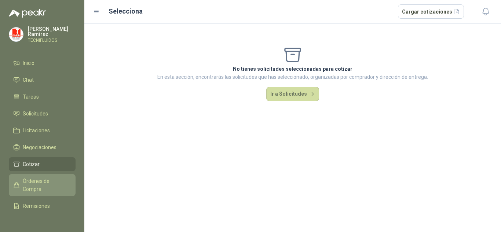
click at [41, 177] on span "Órdenes de Compra" at bounding box center [46, 185] width 46 height 16
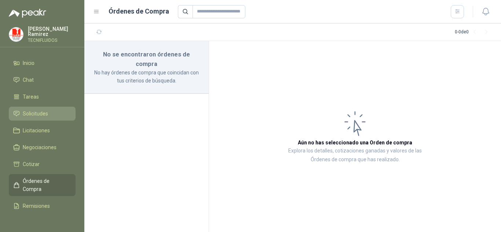
click at [37, 110] on span "Solicitudes" at bounding box center [35, 114] width 25 height 8
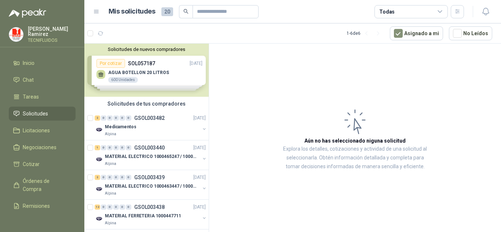
click at [175, 63] on div "Solicitudes de nuevos compradores Por cotizar SOL057187 [DATE] AGUA BOTELLON 20…" at bounding box center [146, 70] width 124 height 53
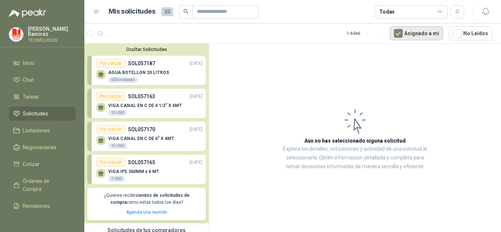
click at [433, 34] on button "Asignado a mi" at bounding box center [416, 33] width 53 height 14
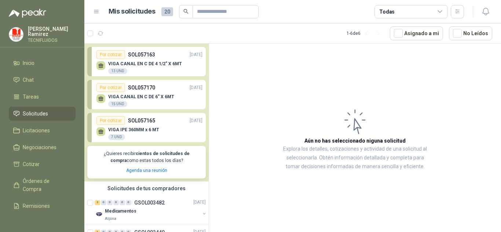
scroll to position [37, 0]
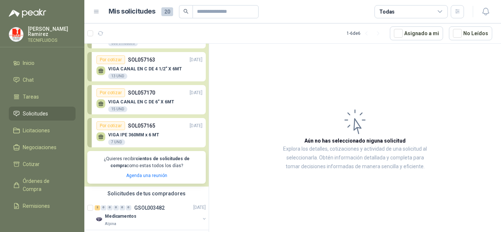
click at [142, 69] on p "VIGA CANAL EN C DE 4 1/2” X 6MT" at bounding box center [145, 68] width 74 height 5
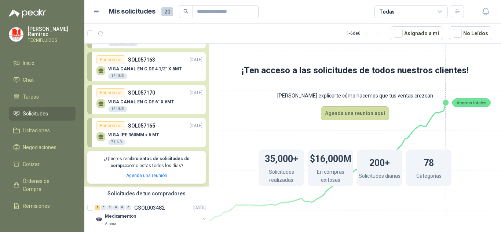
click at [120, 95] on div "Por cotizar" at bounding box center [111, 92] width 29 height 9
click at [154, 131] on div "VIGA IPE 360MM x 6 MT 7 UND" at bounding box center [150, 137] width 106 height 15
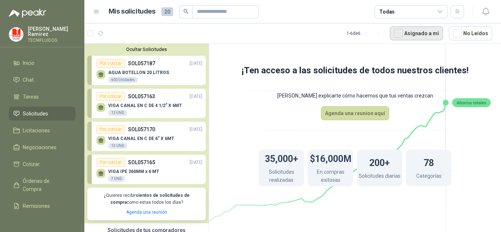
click at [418, 36] on button "Asignado a mi" at bounding box center [416, 33] width 53 height 14
click at [460, 12] on icon "button" at bounding box center [458, 11] width 6 height 6
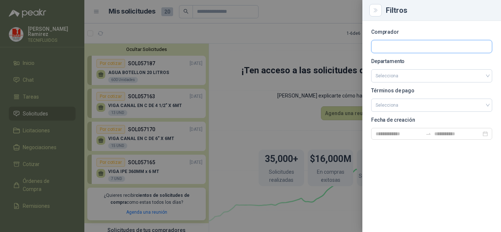
click at [409, 48] on input "text" at bounding box center [432, 46] width 120 height 12
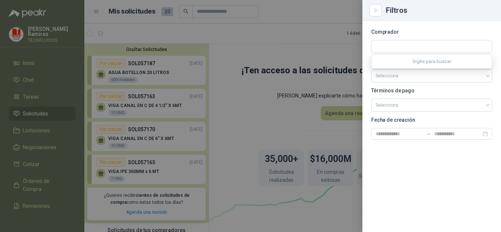
click at [414, 92] on p "Términos de pago" at bounding box center [431, 90] width 121 height 4
click at [410, 73] on input "search" at bounding box center [432, 76] width 112 height 12
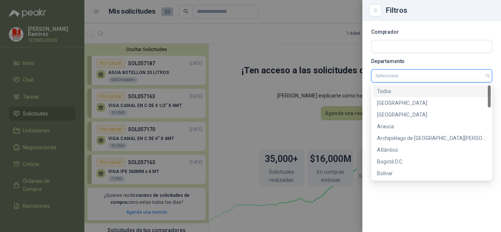
click at [418, 94] on div "Todos" at bounding box center [431, 91] width 109 height 8
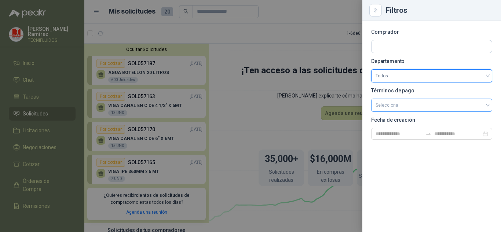
click at [407, 105] on input "search" at bounding box center [432, 104] width 112 height 11
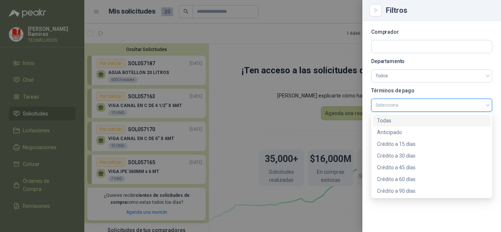
click at [390, 123] on div "Todas" at bounding box center [431, 121] width 109 height 8
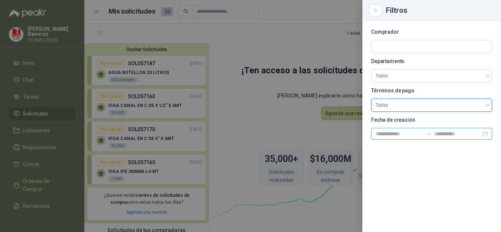
click at [399, 138] on div at bounding box center [431, 134] width 121 height 12
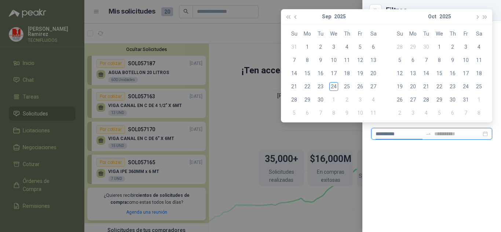
type input "**********"
click at [323, 87] on div "23" at bounding box center [320, 86] width 9 height 9
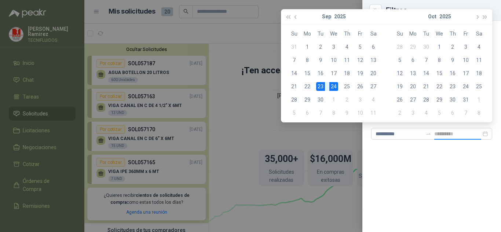
click at [336, 86] on div "24" at bounding box center [334, 86] width 9 height 9
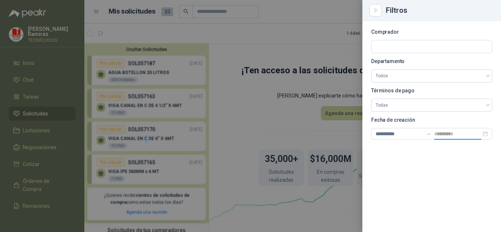
type input "**********"
click at [426, 175] on div "**********" at bounding box center [432, 126] width 139 height 211
click at [265, 120] on div at bounding box center [250, 116] width 501 height 232
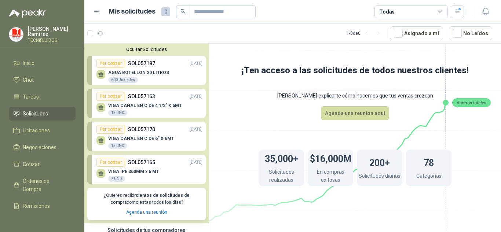
drag, startPoint x: 175, startPoint y: 203, endPoint x: 106, endPoint y: 196, distance: 69.6
click at [106, 196] on p "¿Quieres recibir cientos de solicitudes de compra como estas todos los días?" at bounding box center [147, 199] width 110 height 14
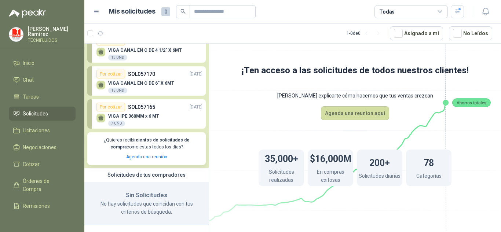
scroll to position [57, 0]
drag, startPoint x: 108, startPoint y: 176, endPoint x: 182, endPoint y: 175, distance: 74.9
click at [182, 175] on div "Solicitudes de tus compradores" at bounding box center [146, 174] width 124 height 14
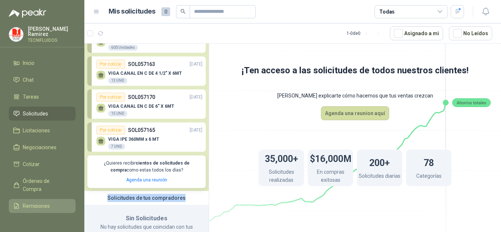
scroll to position [0, 0]
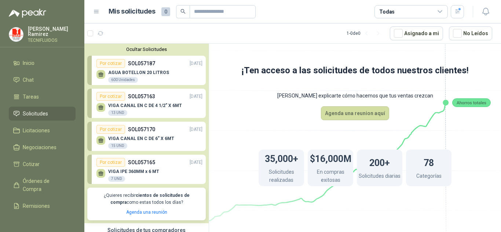
drag, startPoint x: 242, startPoint y: 116, endPoint x: 200, endPoint y: 148, distance: 52.8
click at [242, 116] on icon at bounding box center [355, 125] width 411 height 347
click at [150, 214] on link "Agenda una reunión" at bounding box center [146, 212] width 41 height 5
